Goal: Task Accomplishment & Management: Manage account settings

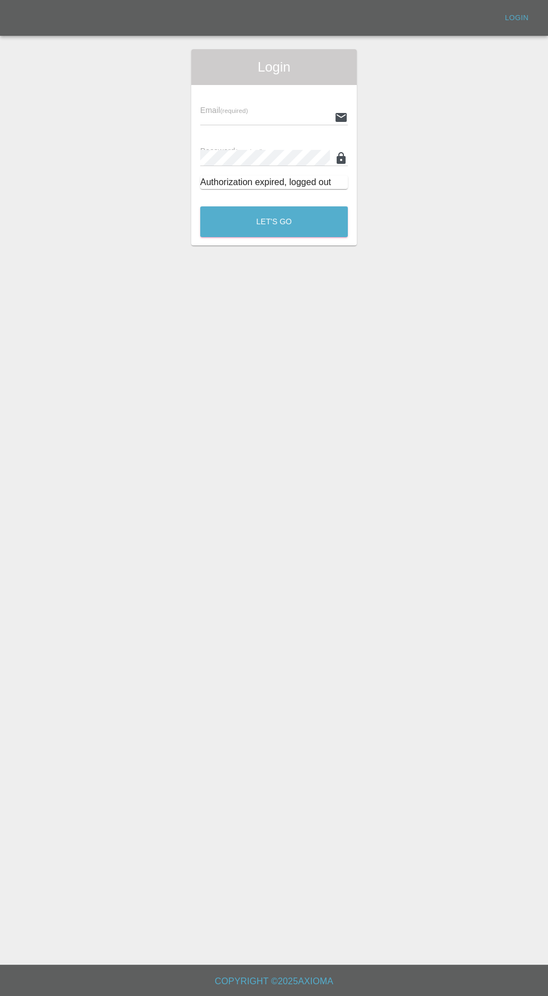
click at [271, 117] on input "text" at bounding box center [265, 117] width 130 height 16
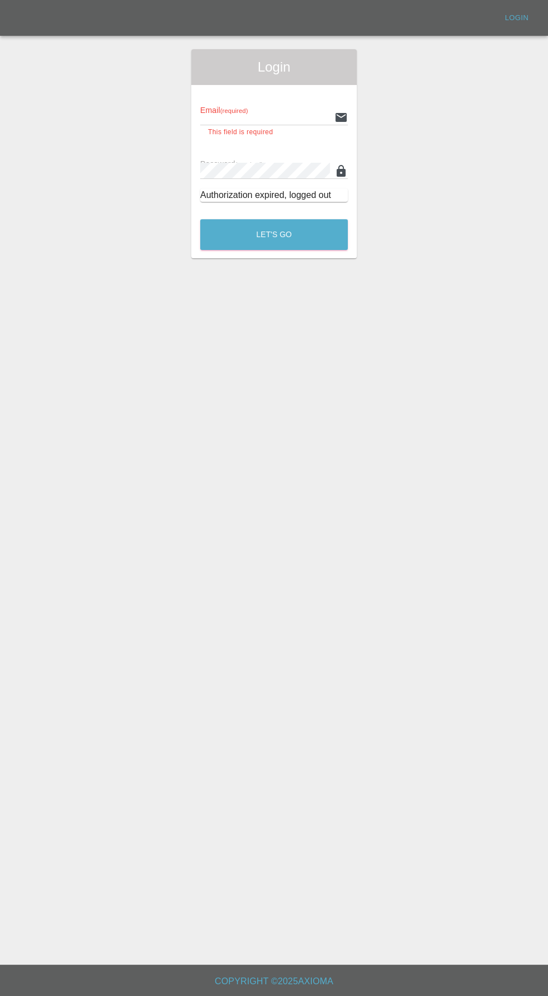
type input "[EMAIL_ADDRESS][DOMAIN_NAME]"
click at [200, 219] on button "Let's Go" at bounding box center [274, 234] width 148 height 31
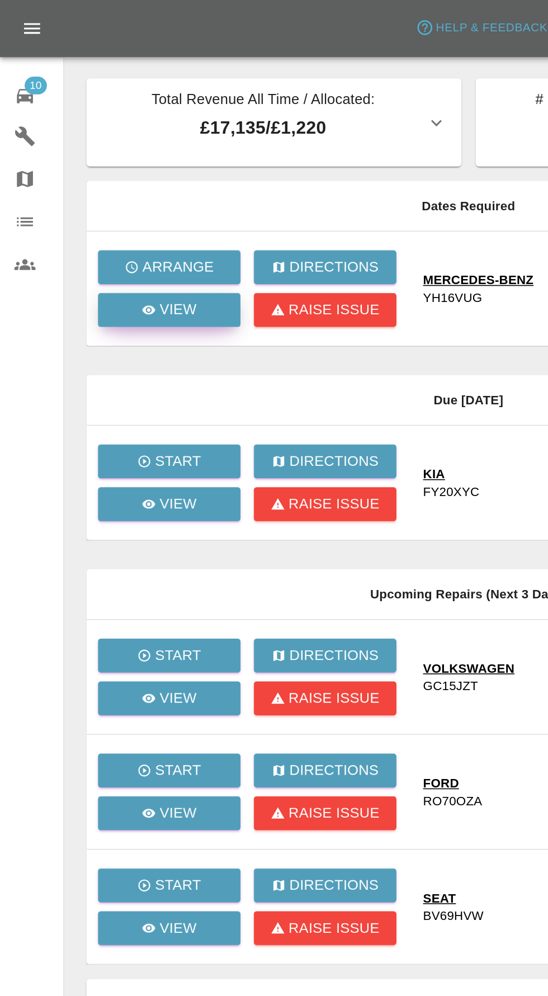
click at [115, 199] on p "View" at bounding box center [111, 194] width 23 height 13
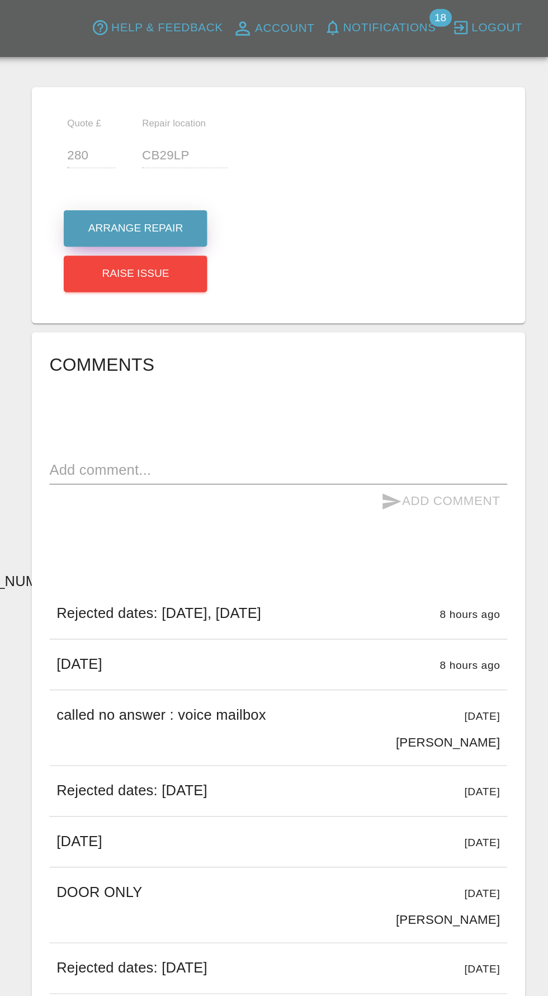
click at [301, 136] on button "Arrange Repair" at bounding box center [289, 143] width 90 height 23
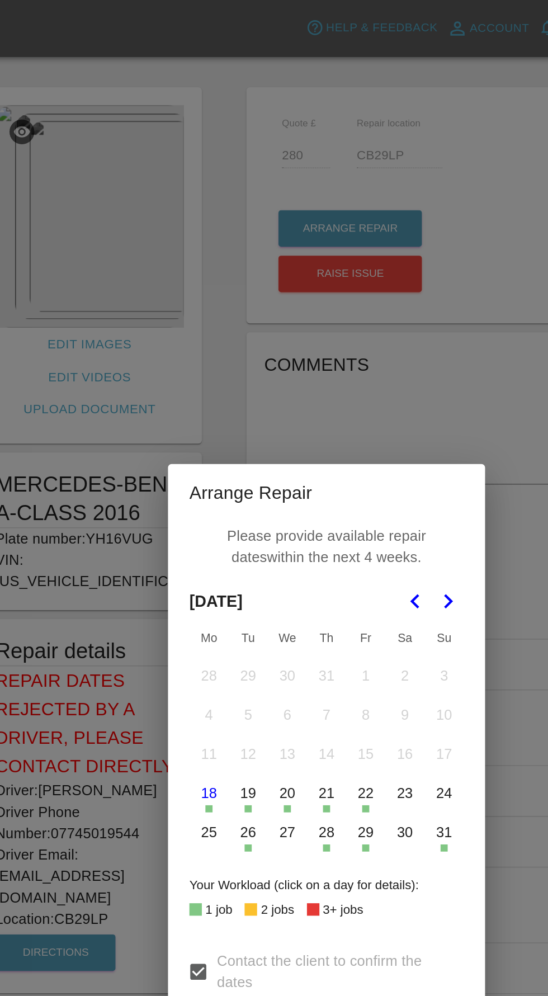
click at [350, 378] on icon "Go to the Next Month" at bounding box center [349, 377] width 13 height 13
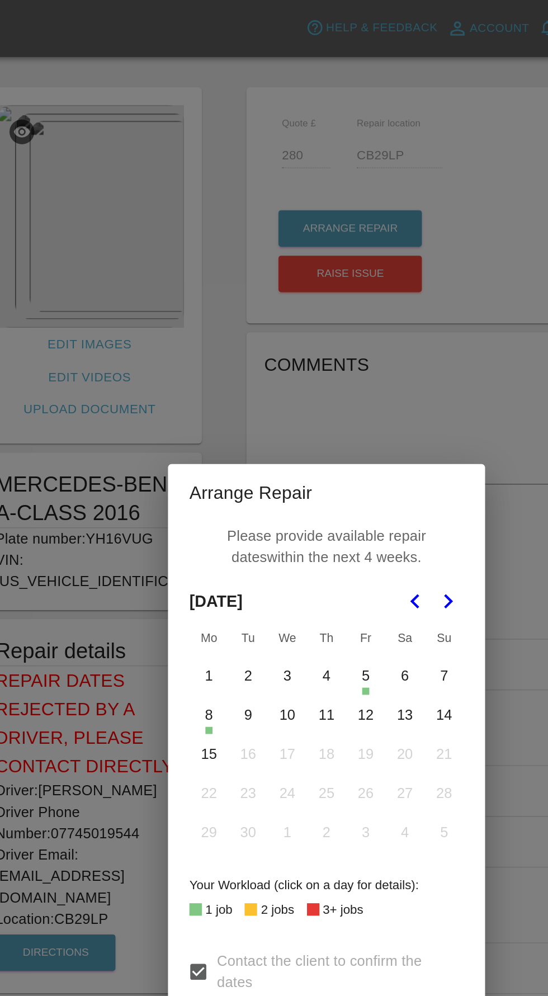
click at [275, 426] on button "4" at bounding box center [273, 424] width 23 height 23
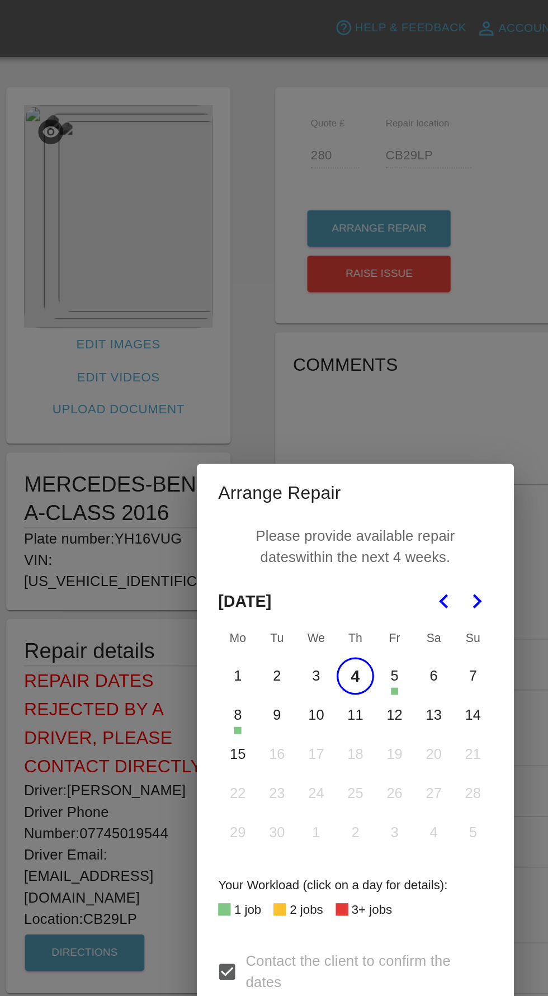
click at [224, 448] on button "9" at bounding box center [224, 448] width 23 height 23
click at [248, 449] on button "10" at bounding box center [249, 448] width 23 height 23
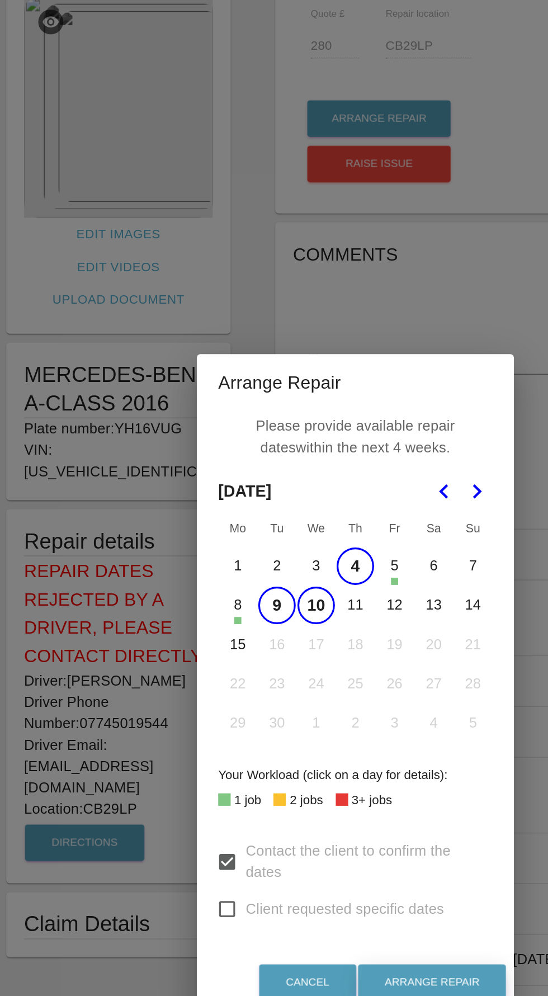
click at [338, 697] on button "Arrange Repair" at bounding box center [322, 686] width 93 height 23
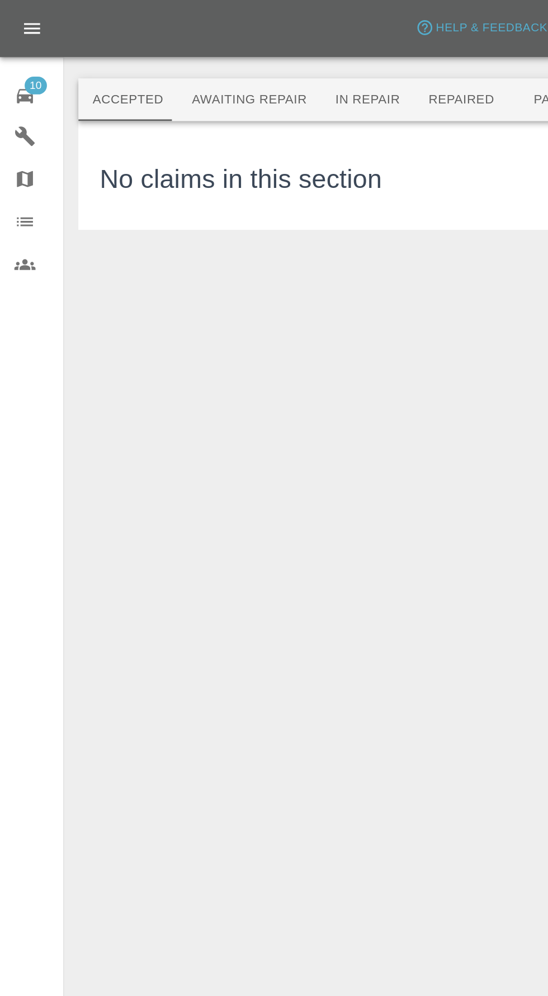
click at [20, 56] on span "10" at bounding box center [22, 53] width 14 height 11
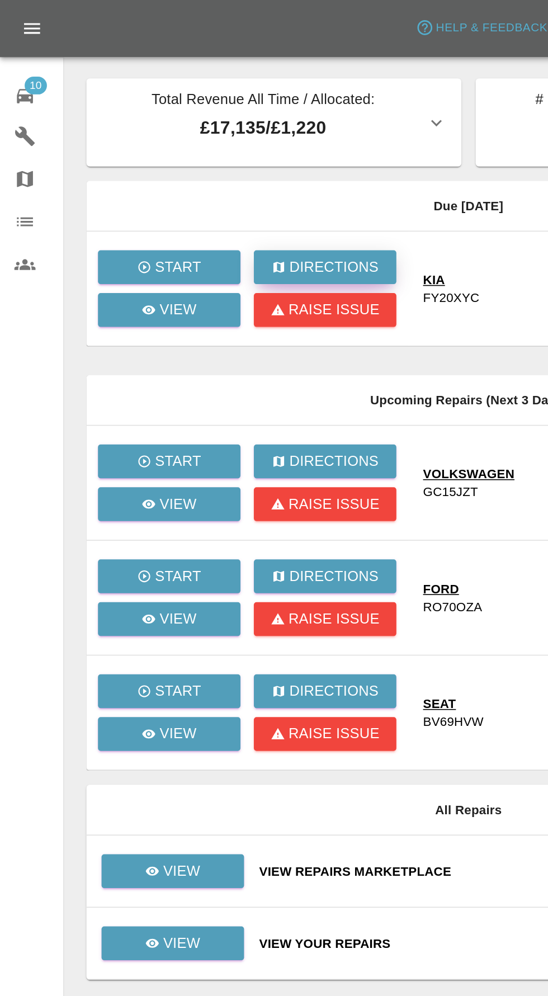
click at [206, 161] on p "Directions" at bounding box center [210, 167] width 56 height 13
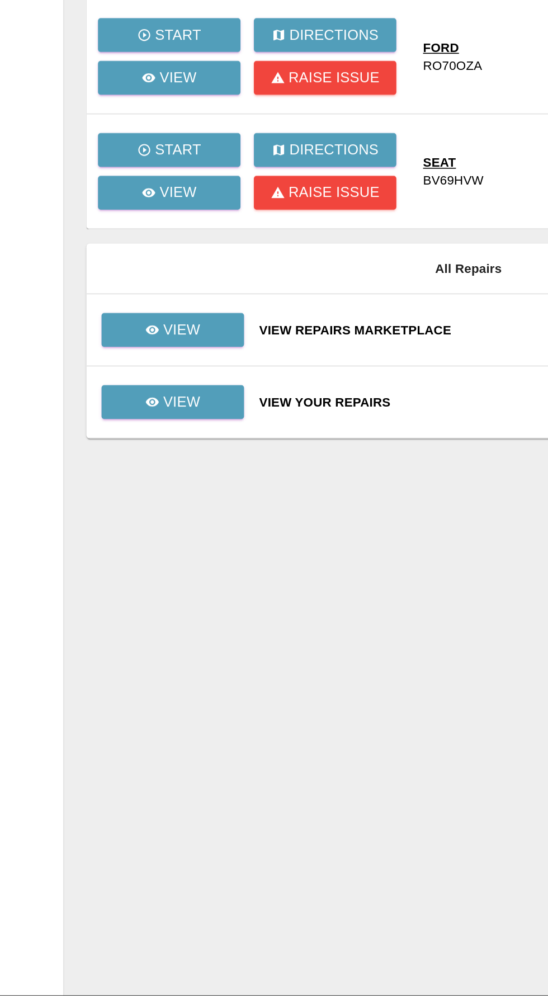
scroll to position [79, 0]
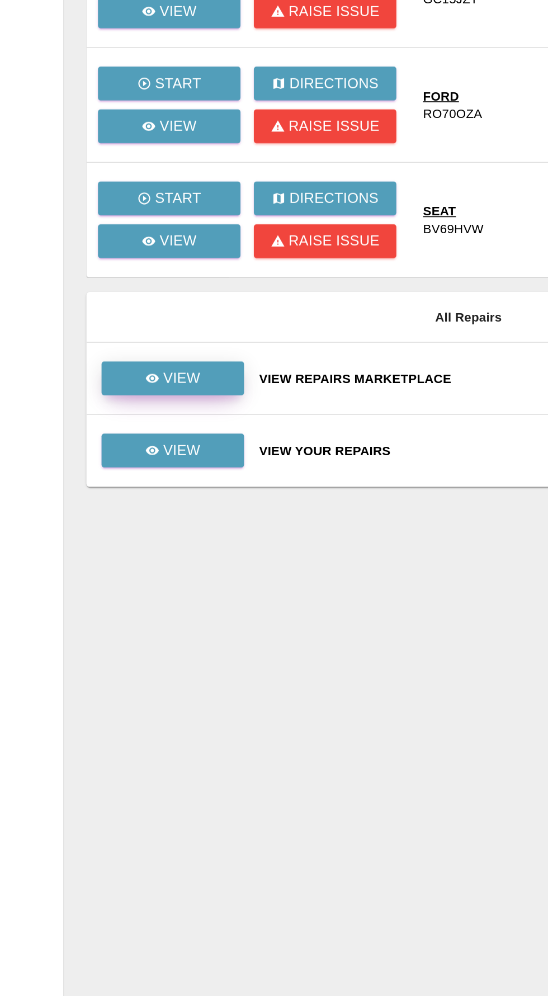
click at [114, 540] on p "View" at bounding box center [113, 546] width 23 height 13
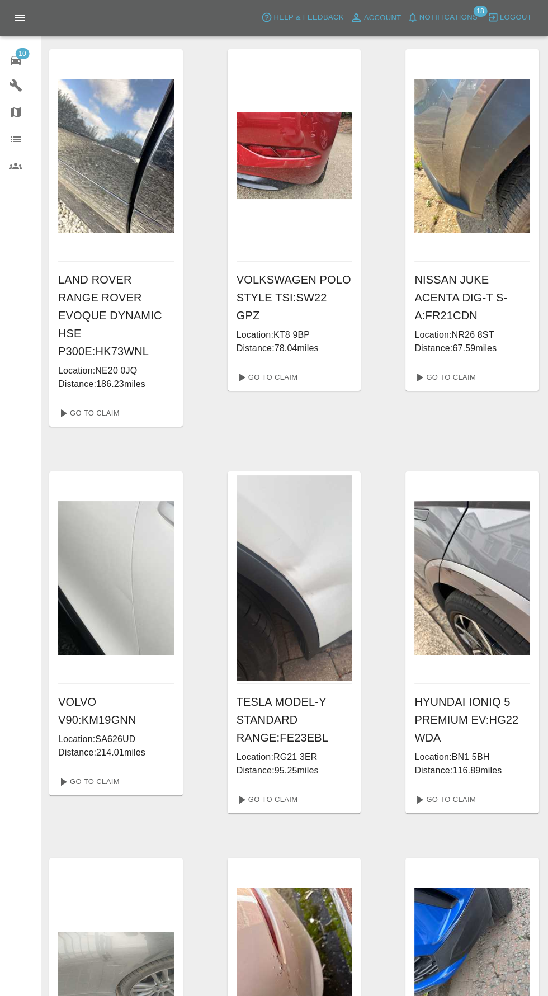
click at [23, 53] on span "10" at bounding box center [22, 53] width 14 height 11
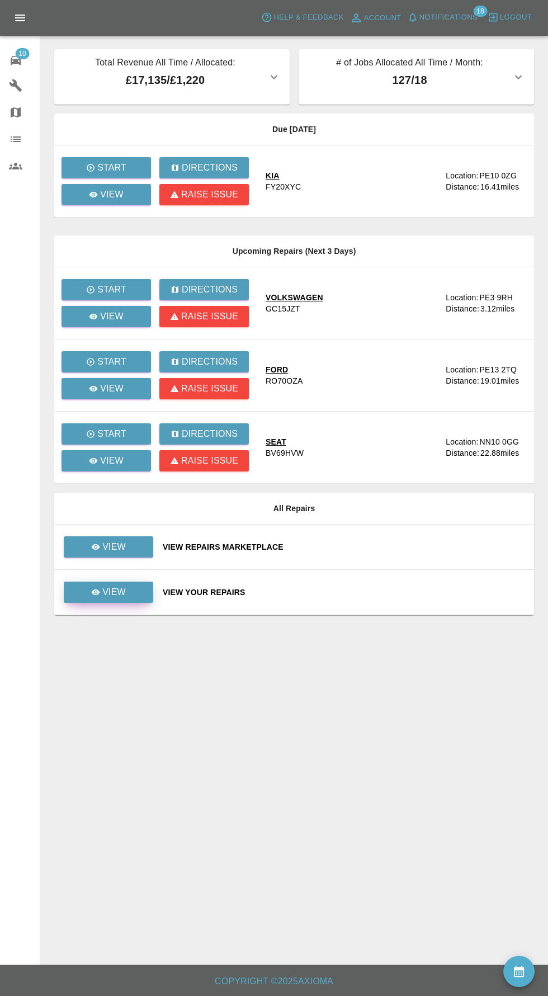
click at [108, 593] on p "View" at bounding box center [113, 592] width 23 height 13
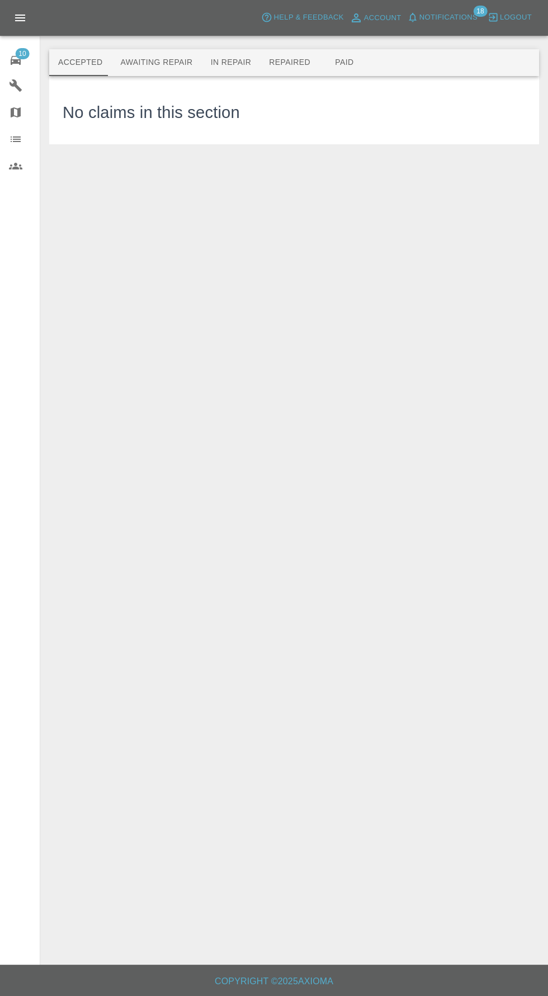
click at [140, 67] on button "Awaiting Repair" at bounding box center [156, 62] width 90 height 27
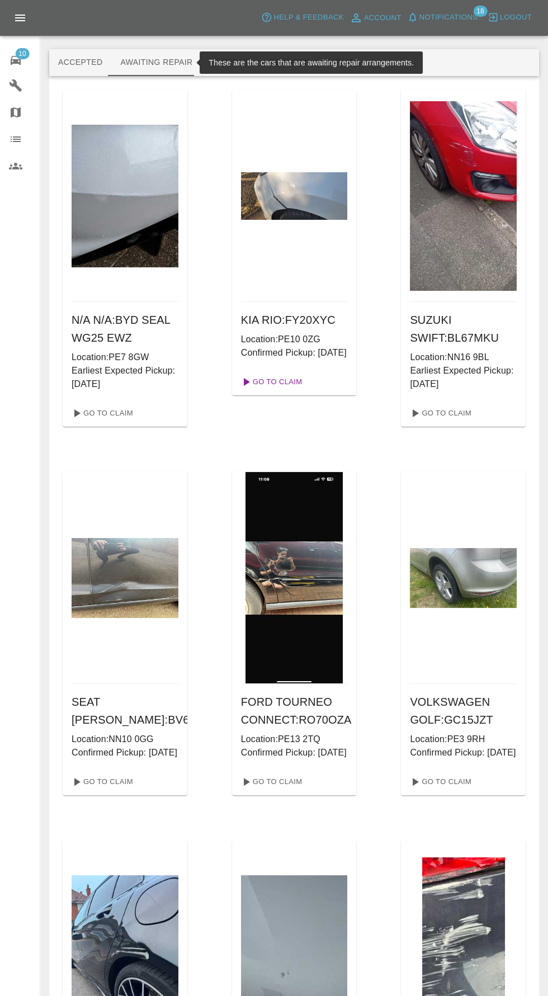
click at [272, 391] on link "Go To Claim" at bounding box center [271, 382] width 69 height 18
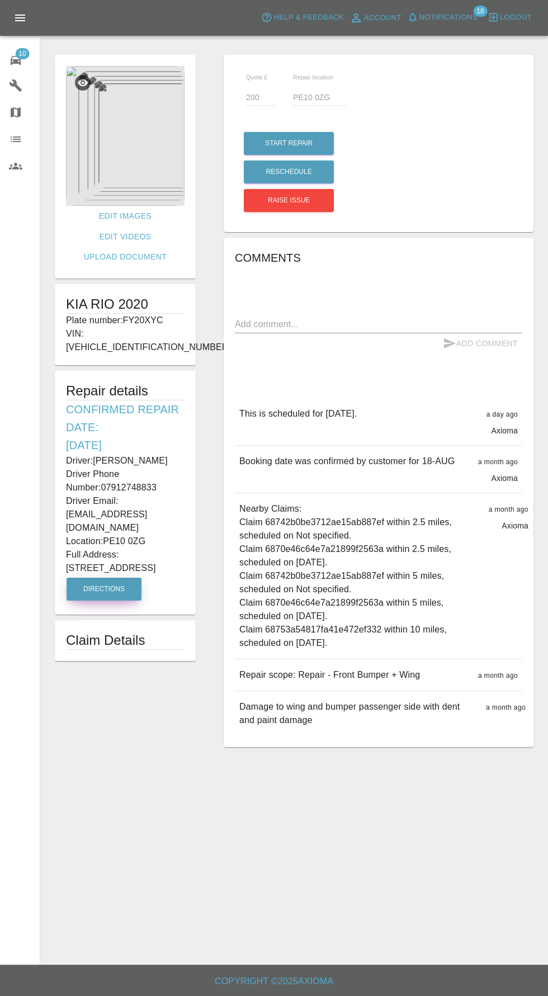
click at [102, 578] on button "Directions" at bounding box center [104, 589] width 75 height 23
click at [84, 578] on button "Directions" at bounding box center [104, 589] width 75 height 23
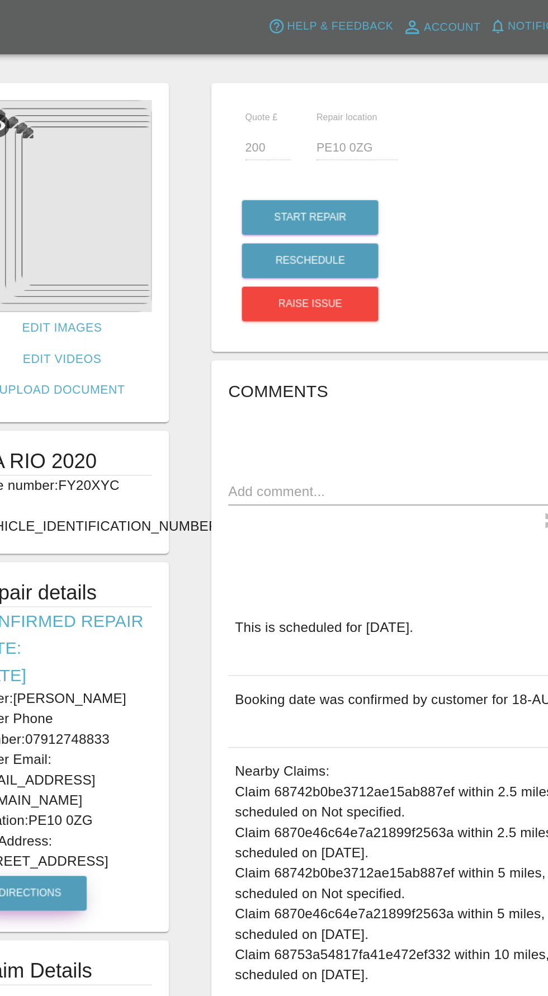
scroll to position [0, 0]
click at [163, 151] on img at bounding box center [125, 136] width 119 height 140
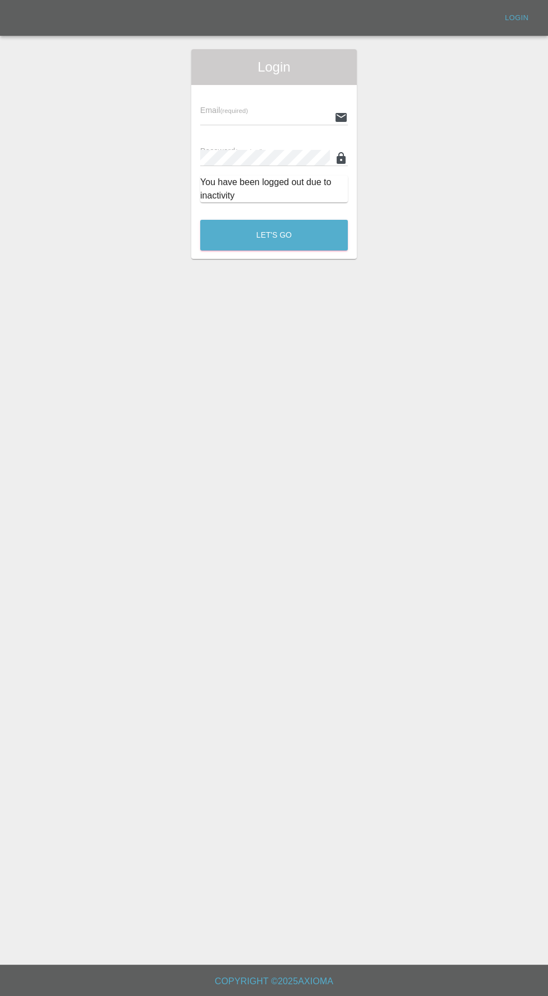
click at [247, 115] on input "text" at bounding box center [265, 117] width 130 height 16
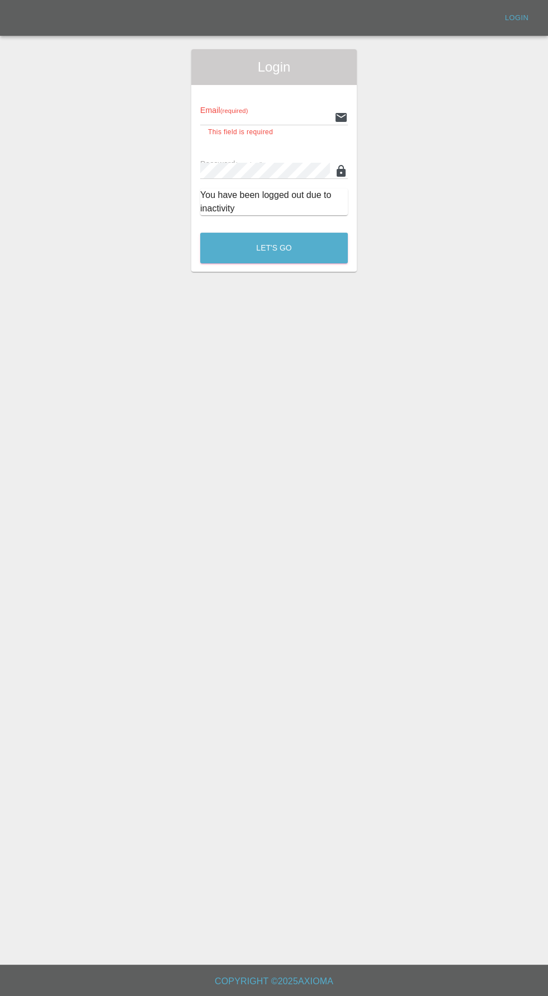
type input "[EMAIL_ADDRESS][DOMAIN_NAME]"
click at [200, 233] on button "Let's Go" at bounding box center [274, 248] width 148 height 31
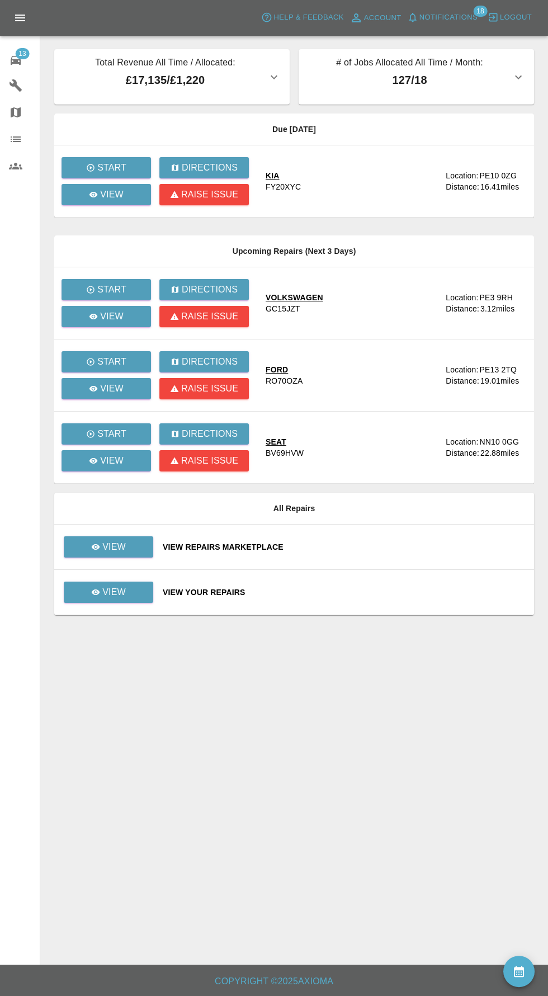
click at [447, 14] on span "Notifications" at bounding box center [448, 17] width 58 height 13
